Goal: Task Accomplishment & Management: Use online tool/utility

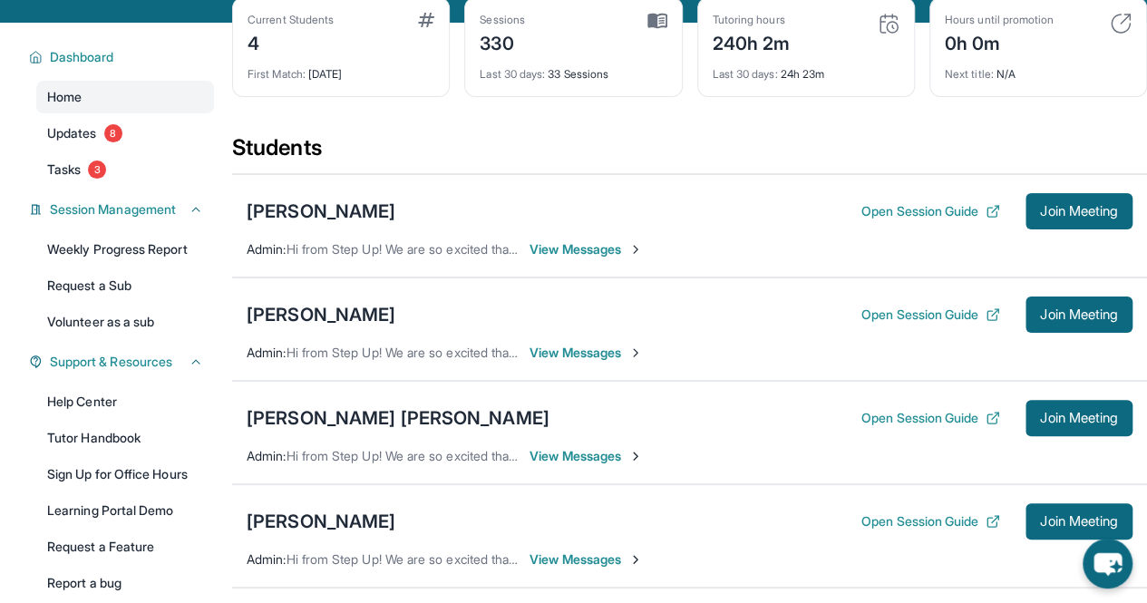
scroll to position [181, 0]
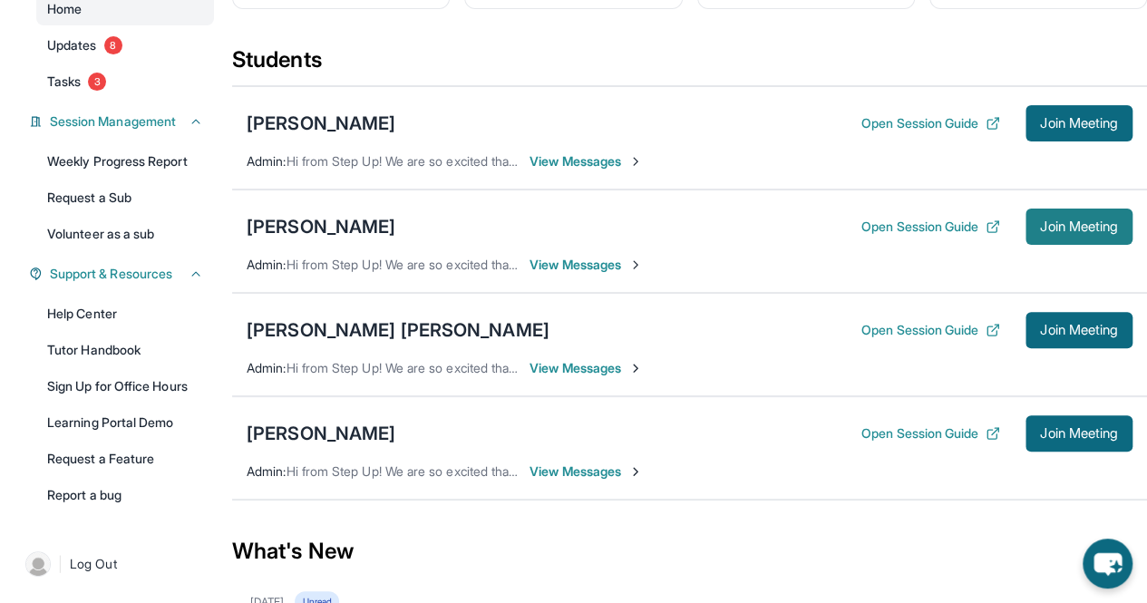
click at [1056, 245] on button "Join Meeting" at bounding box center [1079, 227] width 107 height 36
